Goal: Information Seeking & Learning: Find contact information

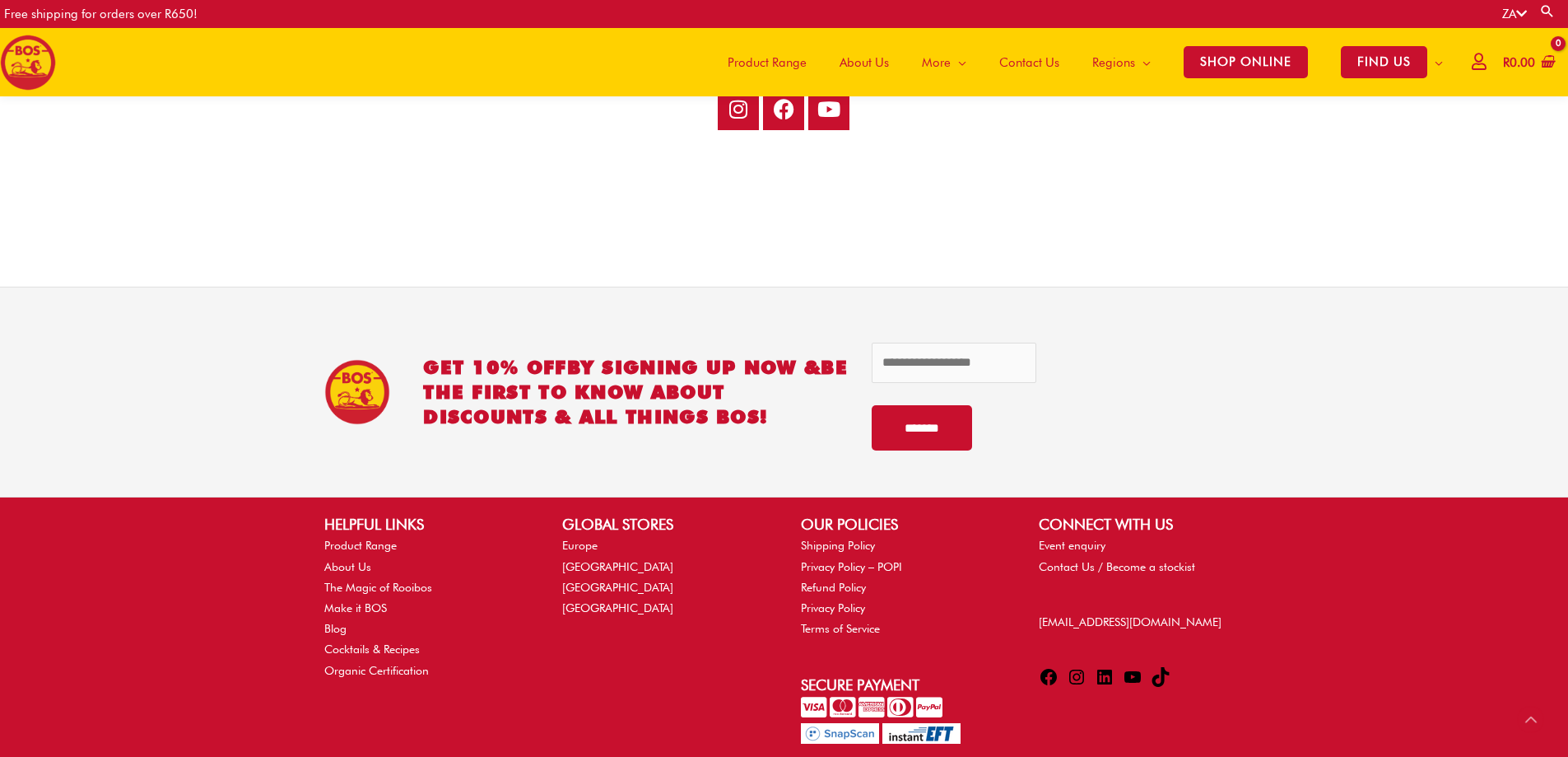
scroll to position [3416, 0]
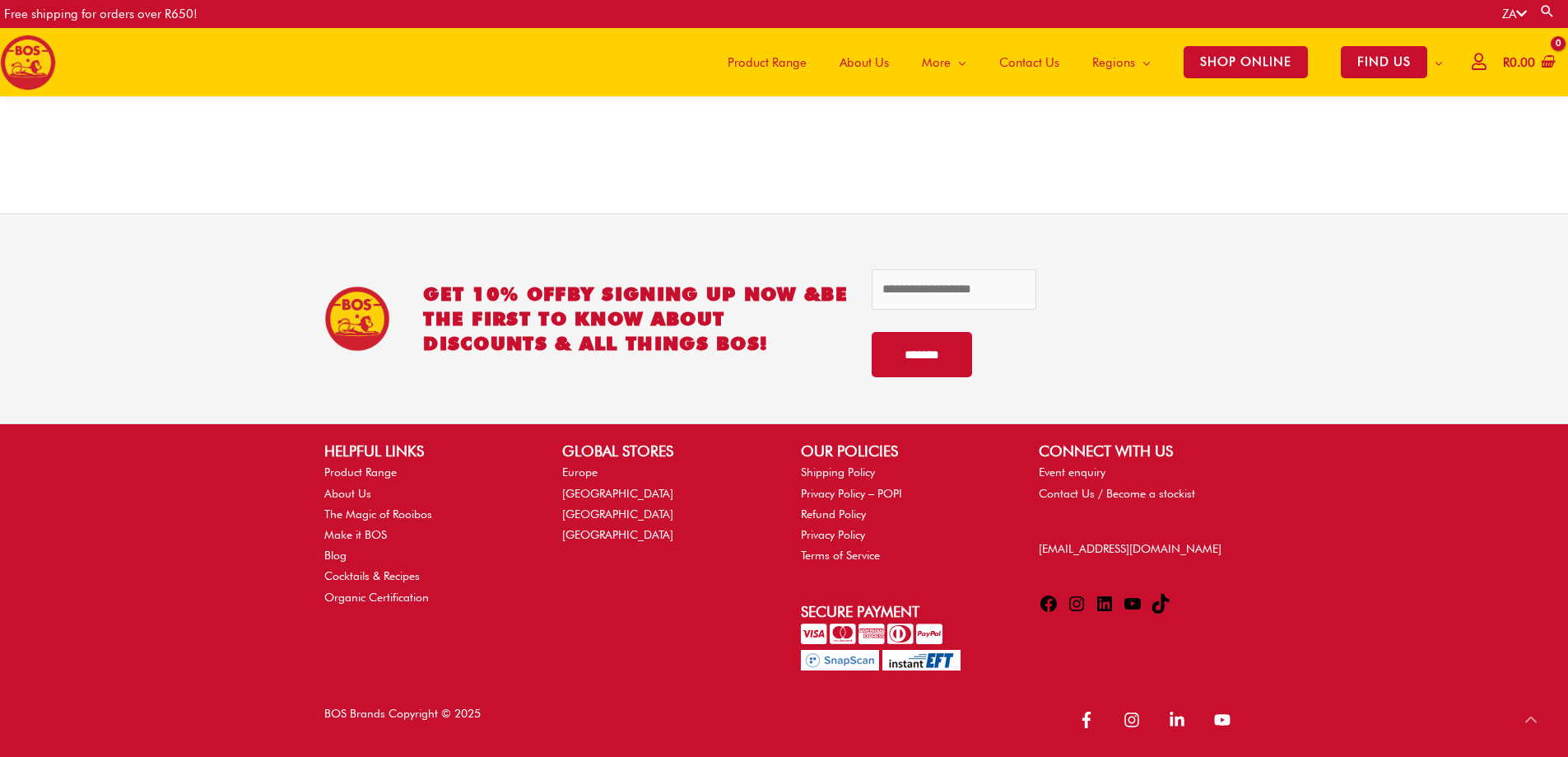
click at [1045, 605] on icon at bounding box center [1048, 603] width 19 height 19
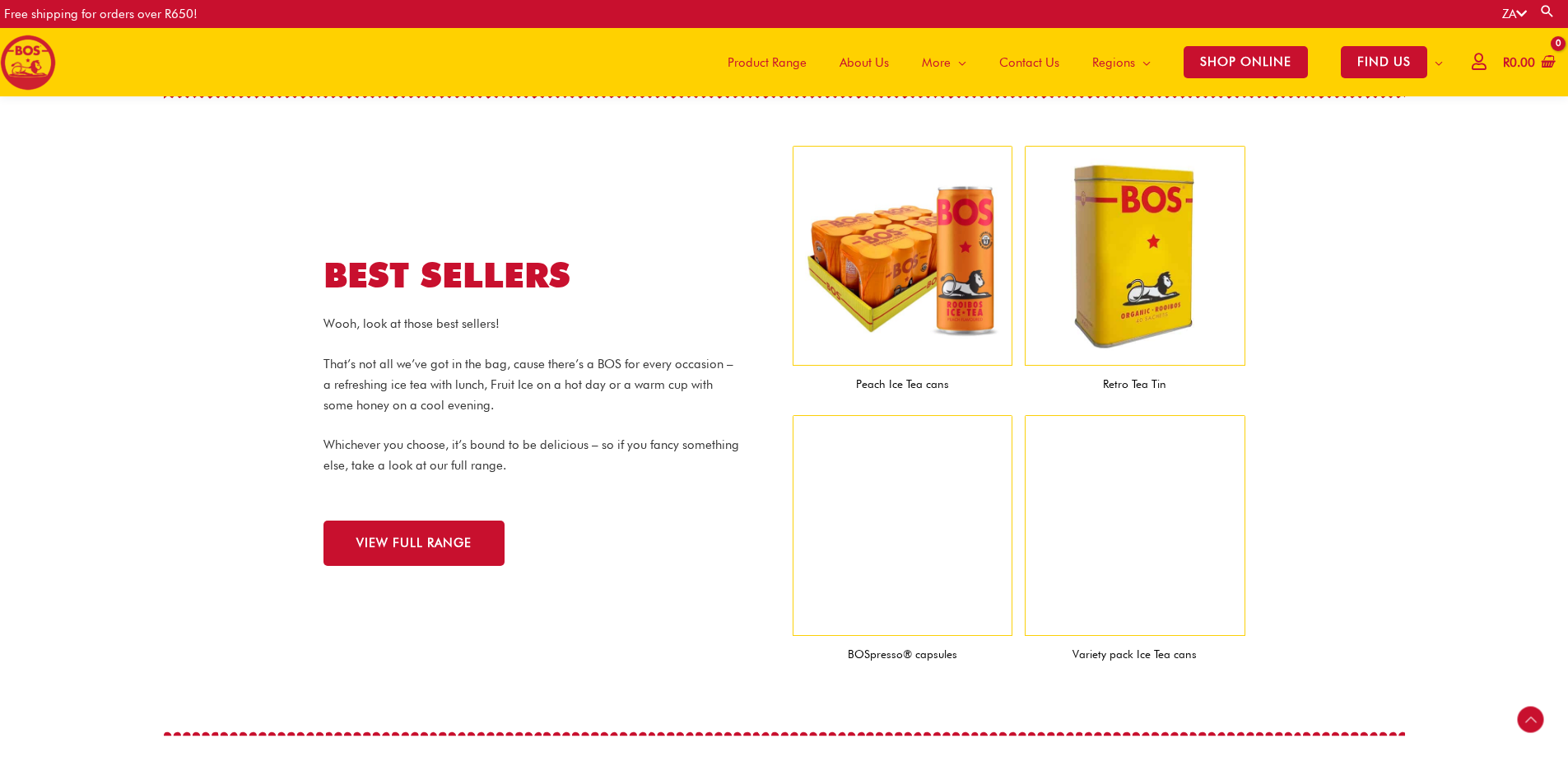
scroll to position [1603, 0]
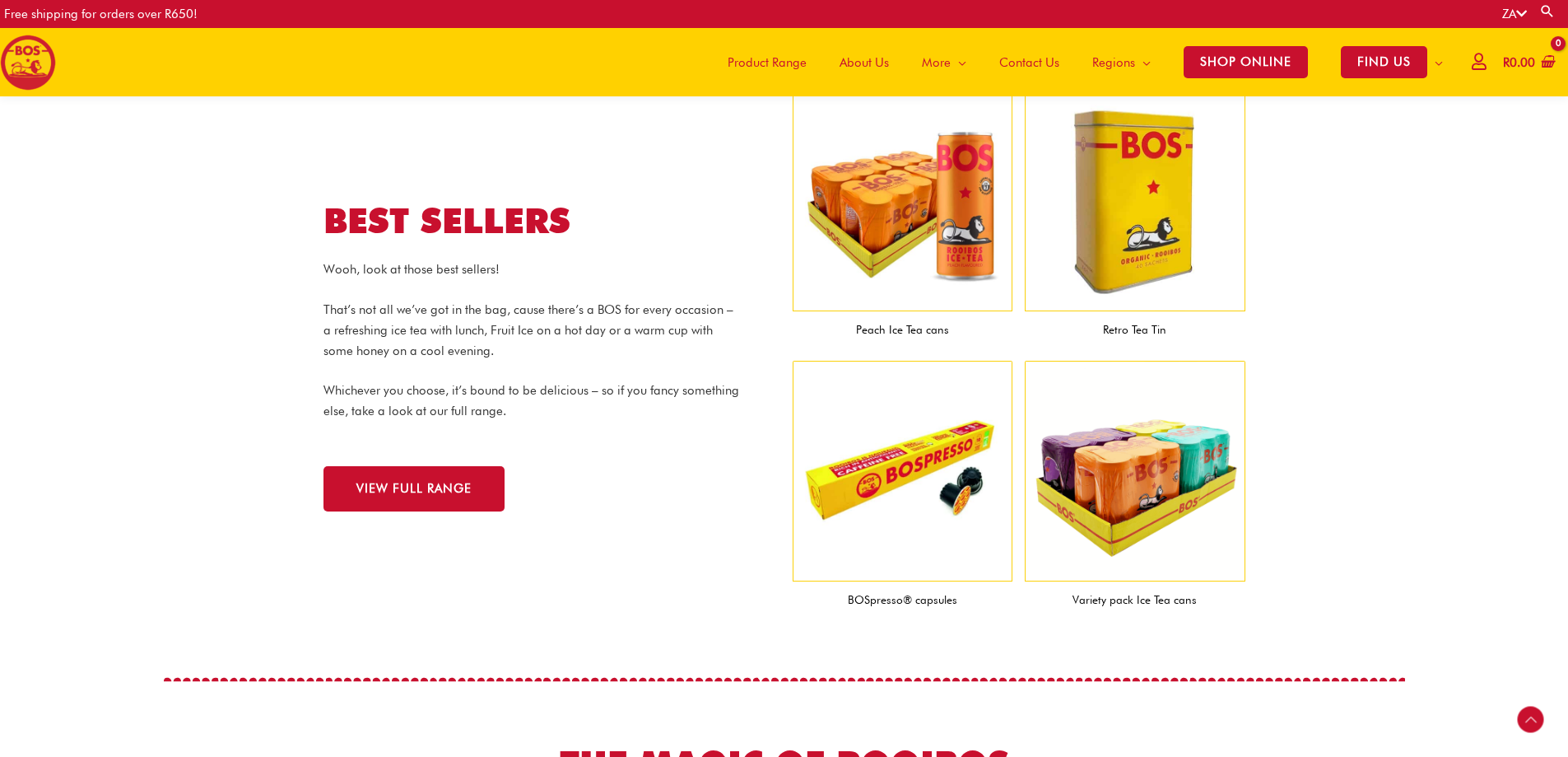
click at [1038, 62] on span "Contact Us" at bounding box center [1028, 62] width 60 height 49
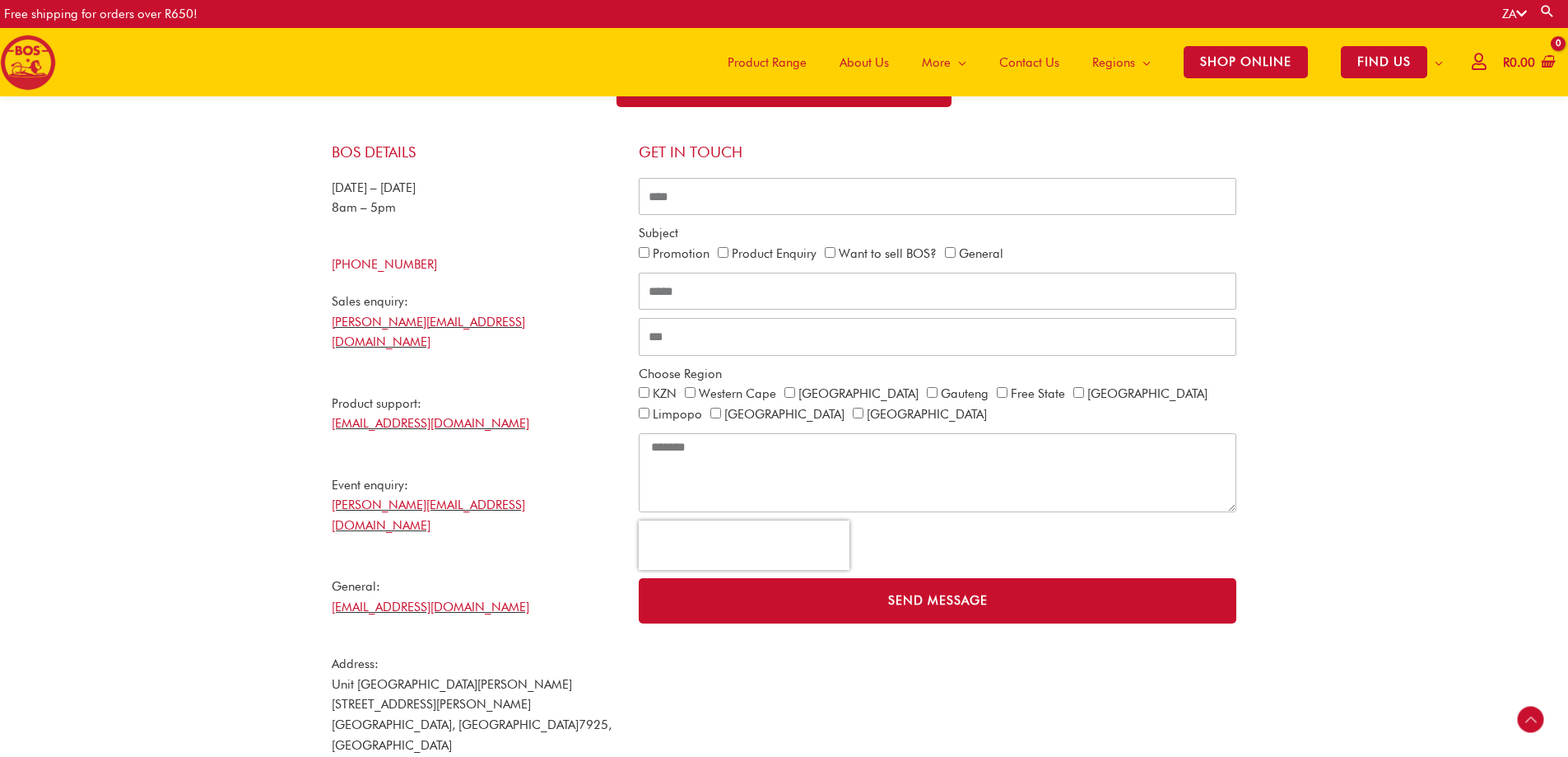
copy link "[PHONE_NUMBER]"
